Goal: Obtain resource: Download file/media

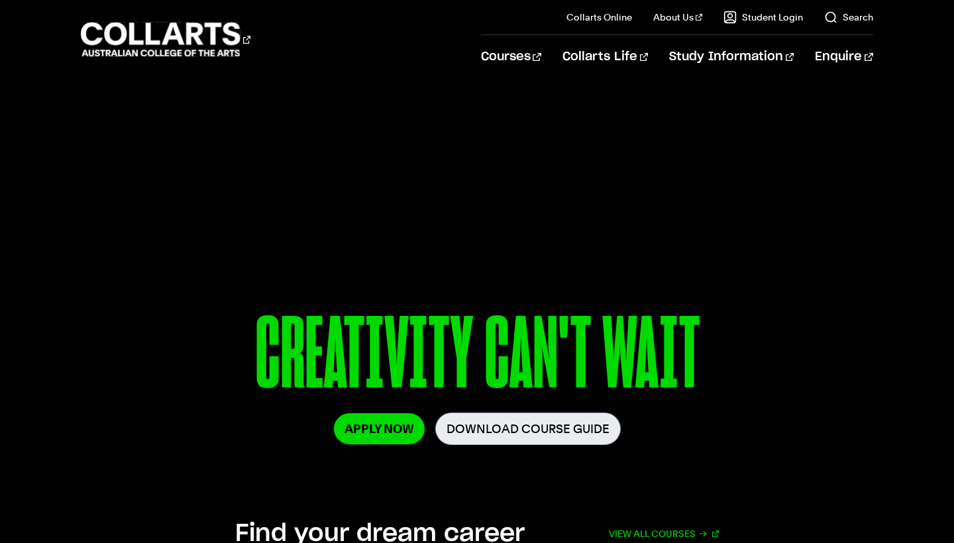
click at [514, 435] on link "Download Course Guide" at bounding box center [528, 429] width 186 height 32
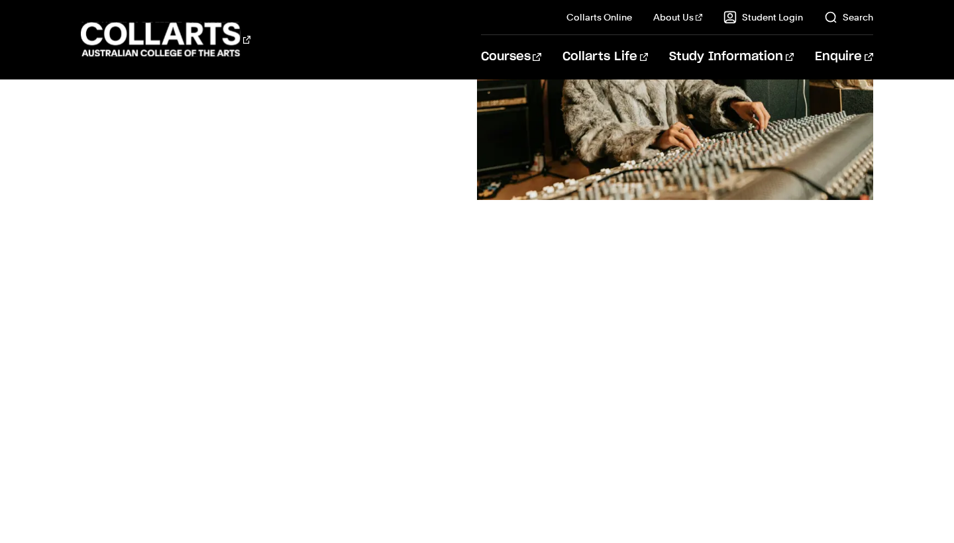
scroll to position [290, 0]
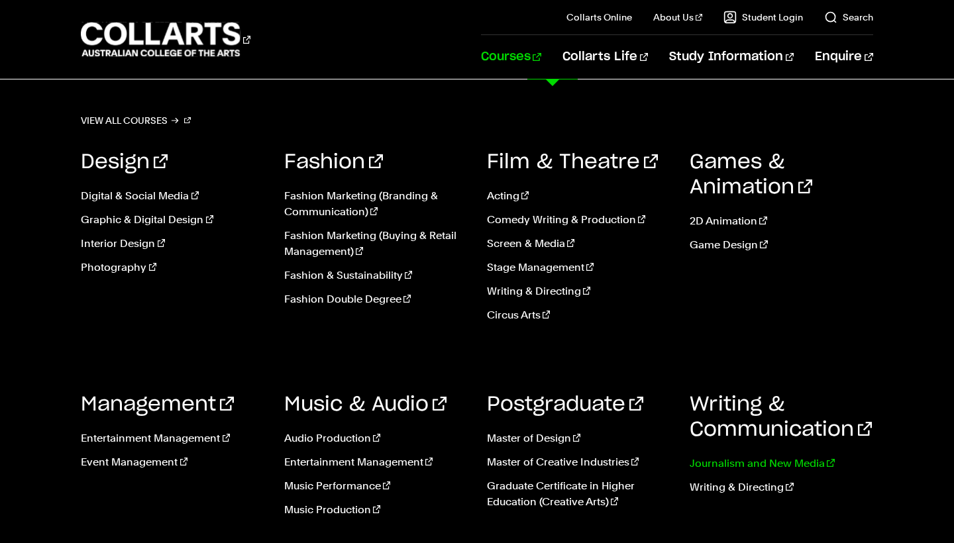
click at [741, 465] on link "Journalism and New Media" at bounding box center [781, 464] width 183 height 16
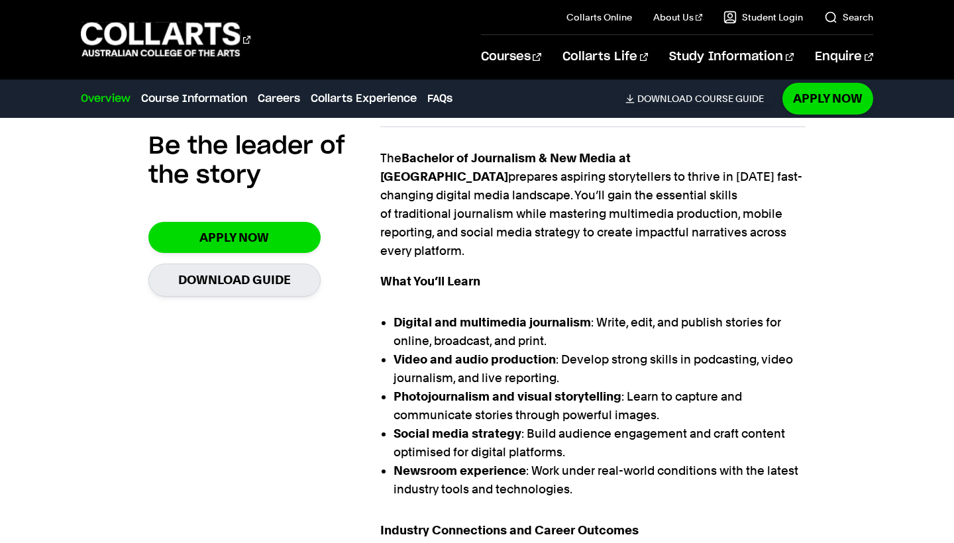
scroll to position [411, 0]
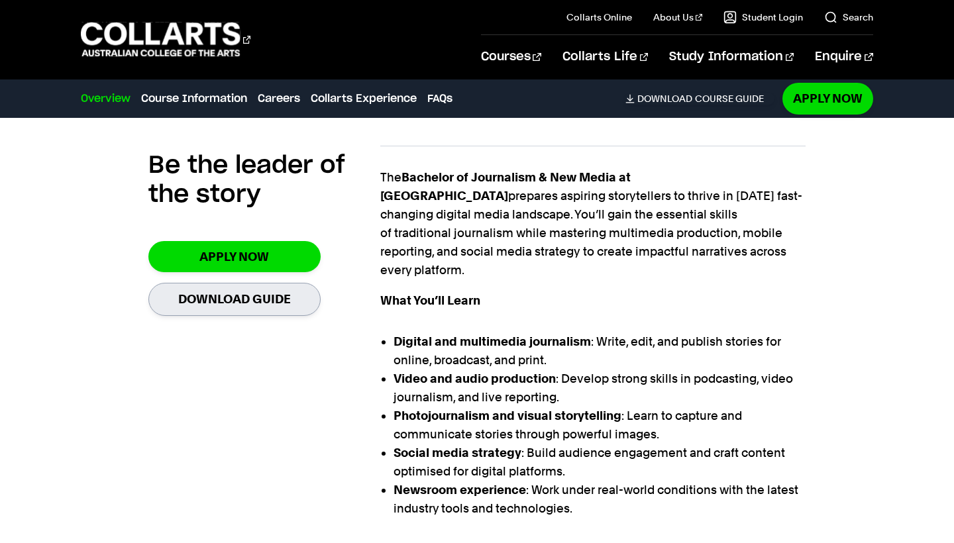
click at [209, 295] on link "Download Guide" at bounding box center [234, 299] width 172 height 32
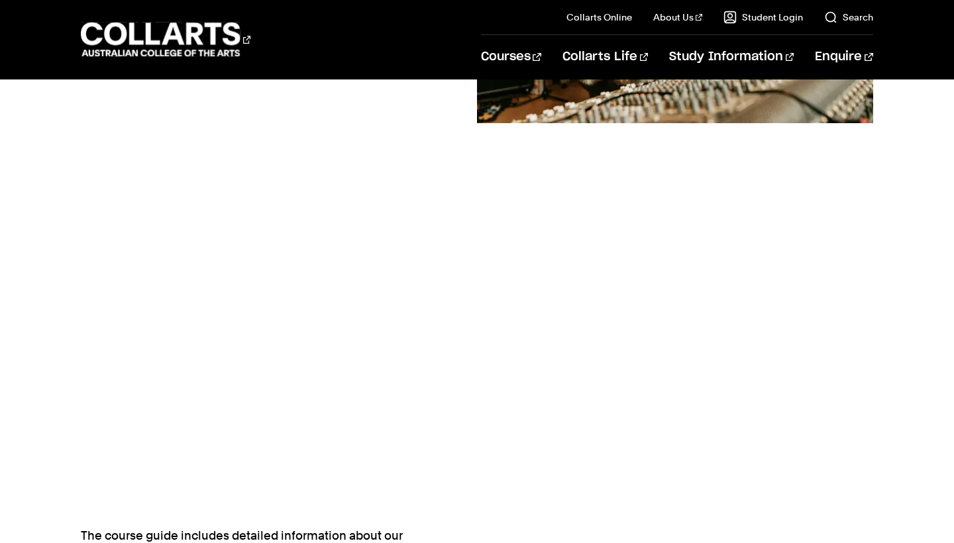
scroll to position [376, 0]
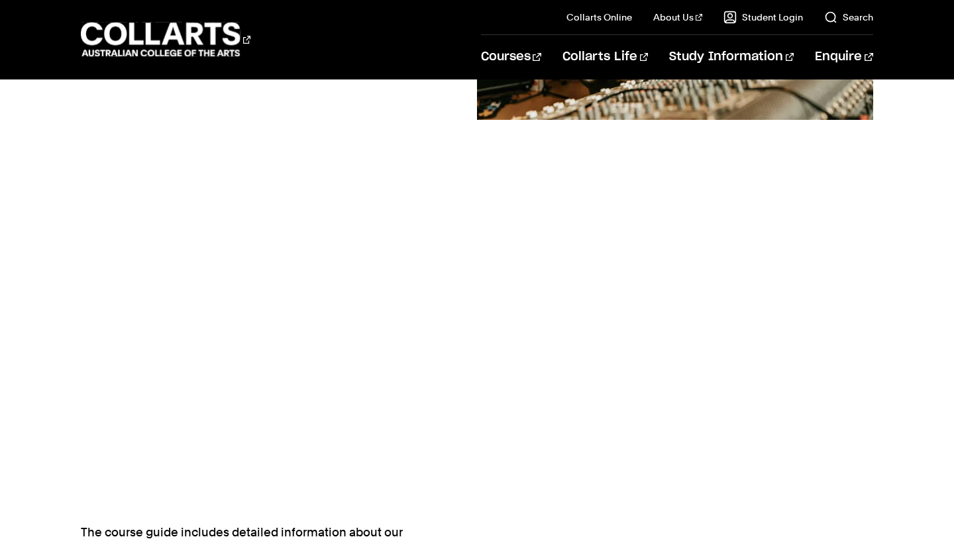
click at [784, 465] on link "Journalism and New Media" at bounding box center [781, 464] width 183 height 16
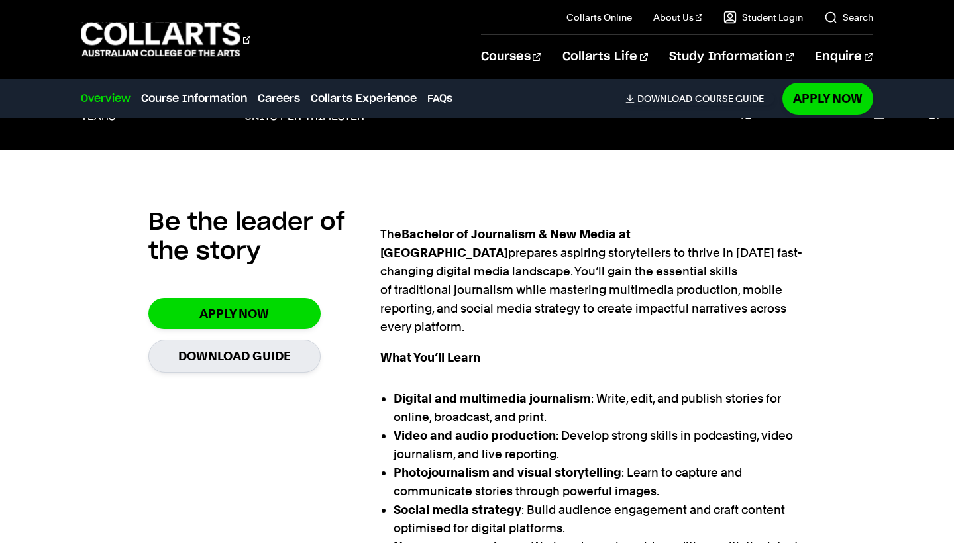
scroll to position [361, 0]
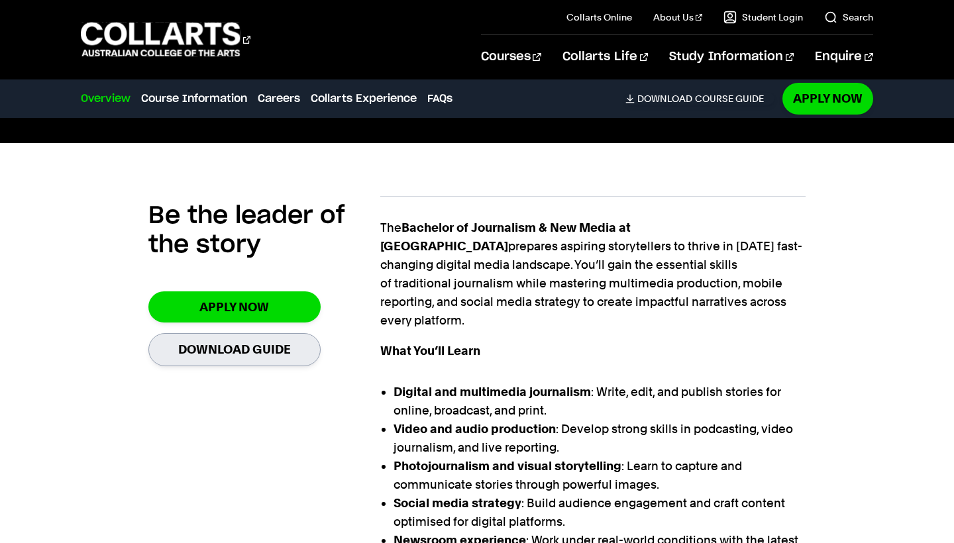
click at [198, 349] on link "Download Guide" at bounding box center [234, 349] width 172 height 32
click at [669, 99] on span "Download" at bounding box center [665, 99] width 55 height 12
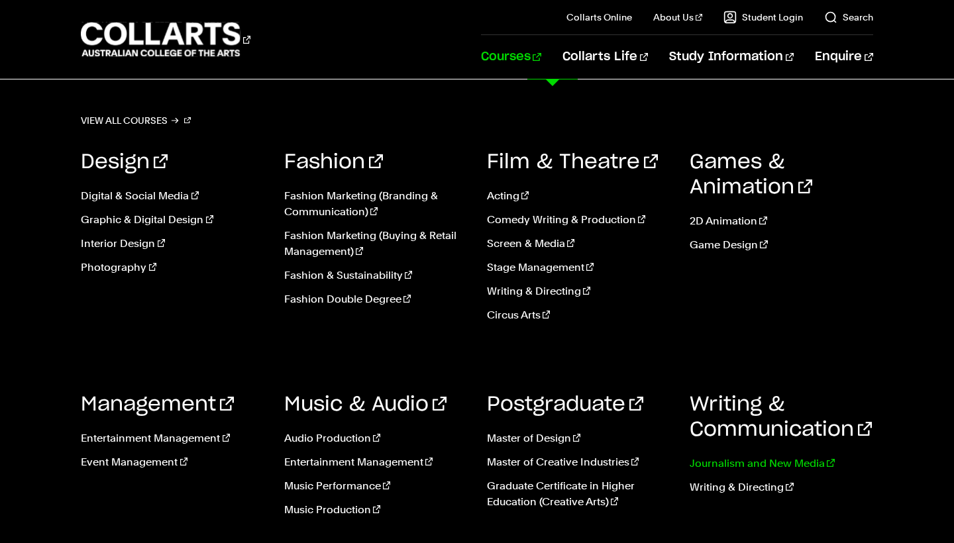
click at [713, 462] on link "Journalism and New Media" at bounding box center [781, 464] width 183 height 16
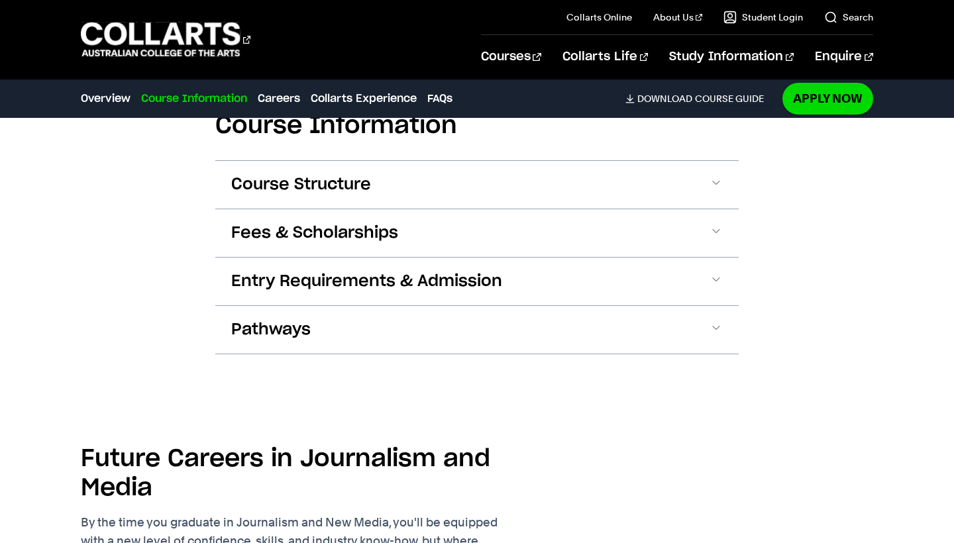
scroll to position [1332, 0]
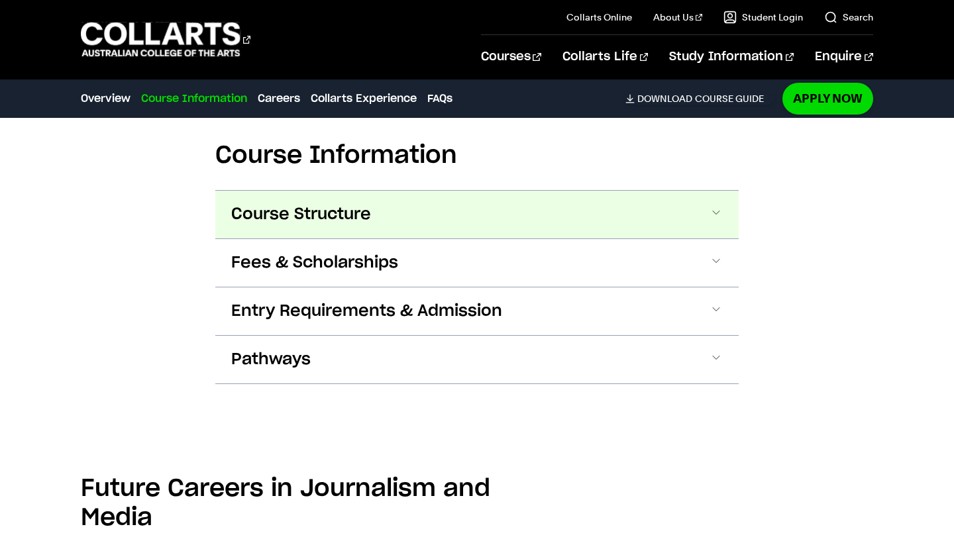
click at [706, 191] on button "Course Structure" at bounding box center [477, 215] width 524 height 48
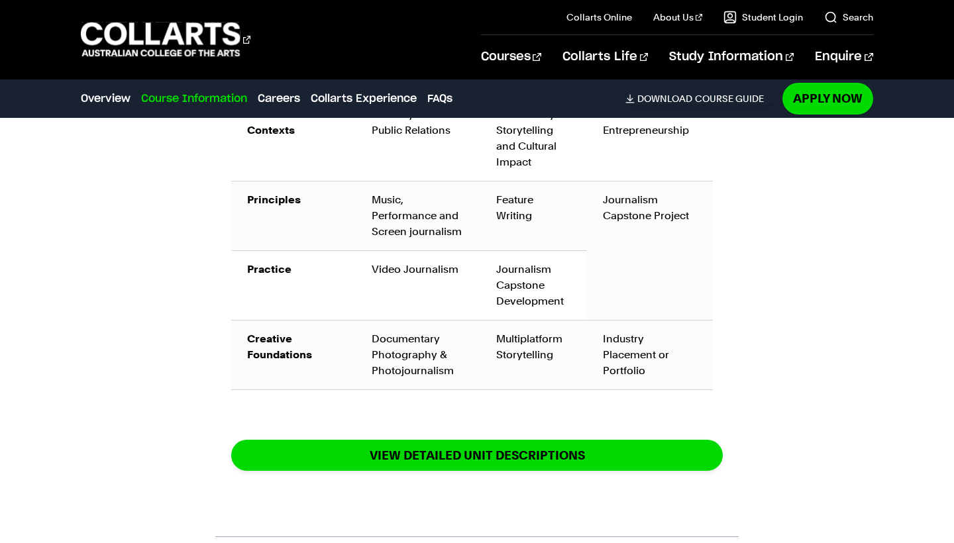
scroll to position [1987, 0]
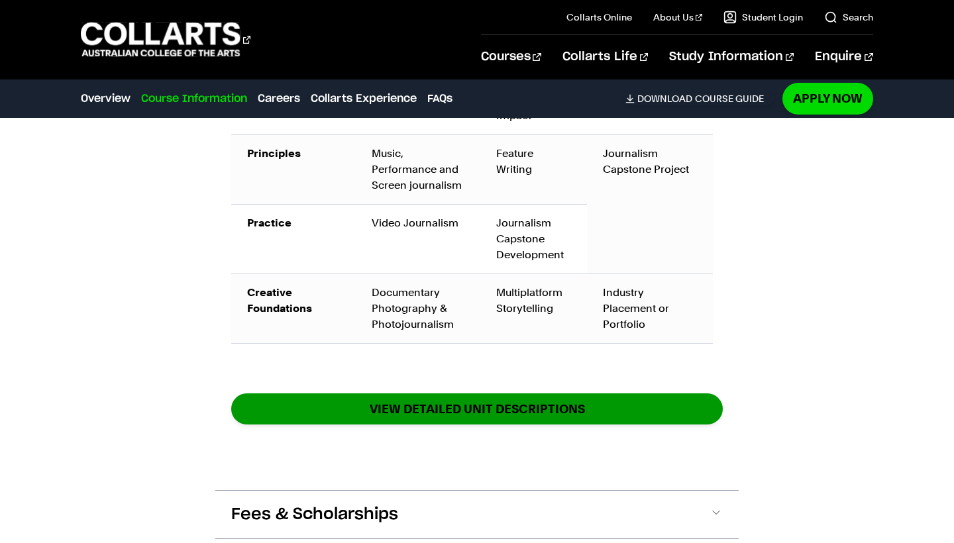
click at [619, 394] on link "View DETAILED UNIT DESCRIPTIONS" at bounding box center [477, 409] width 492 height 31
